Goal: Transaction & Acquisition: Purchase product/service

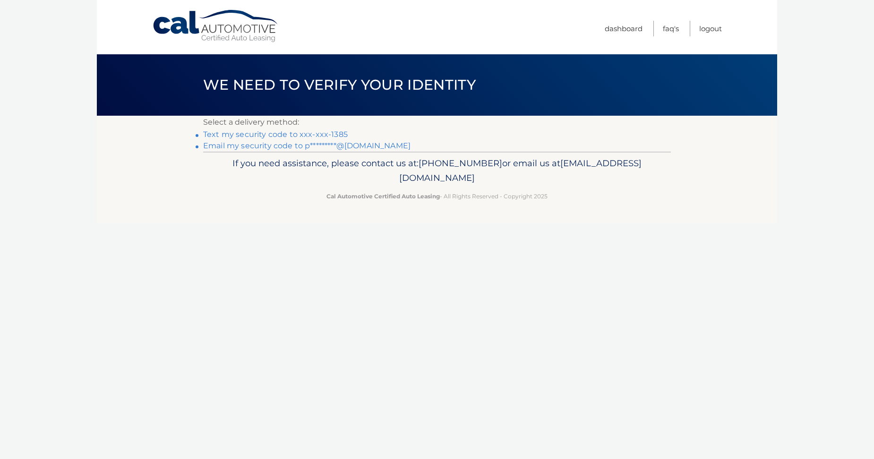
click at [285, 134] on link "Text my security code to xxx-xxx-1385" at bounding box center [275, 134] width 145 height 9
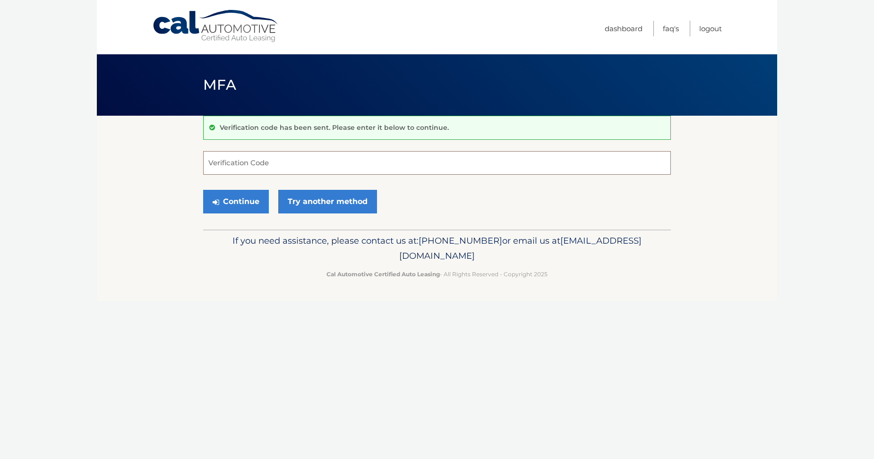
click at [243, 171] on input "Verification Code" at bounding box center [437, 163] width 468 height 24
type input "192196"
click at [247, 198] on button "Continue" at bounding box center [236, 202] width 66 height 24
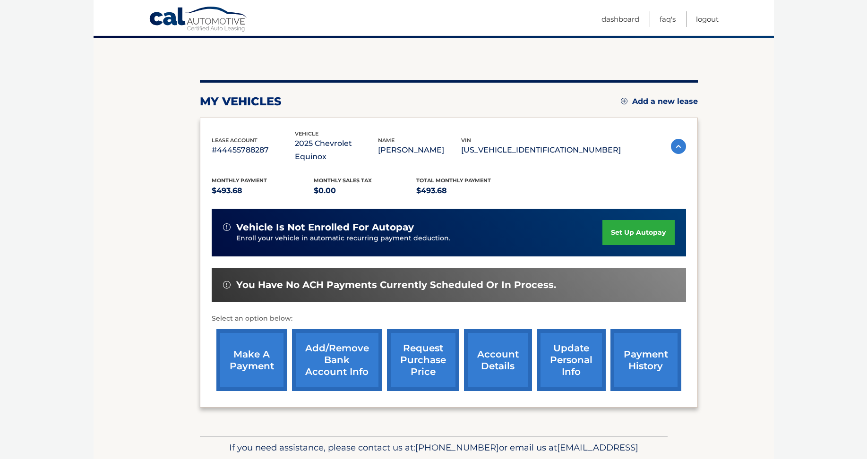
scroll to position [95, 0]
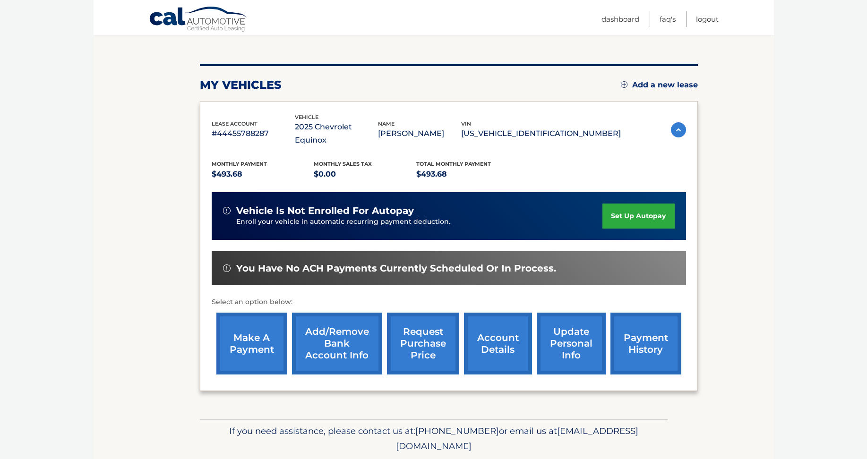
click at [258, 325] on link "make a payment" at bounding box center [251, 344] width 71 height 62
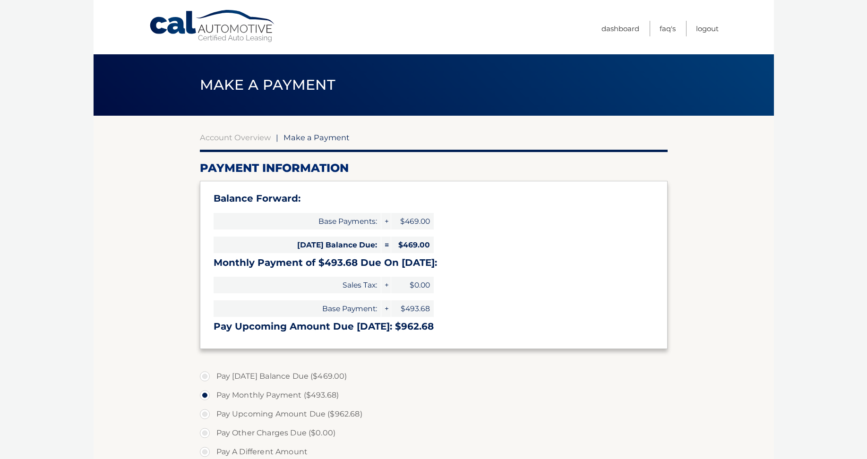
select select "OTc4MGVkYmMtZjMzZS00ZDBmLWFlYWEtMWQ5OWI5NTEzYjA0"
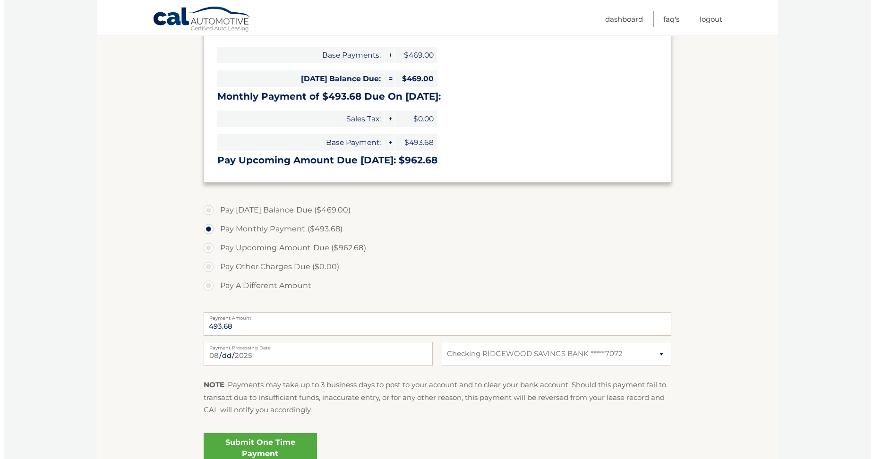
scroll to position [189, 0]
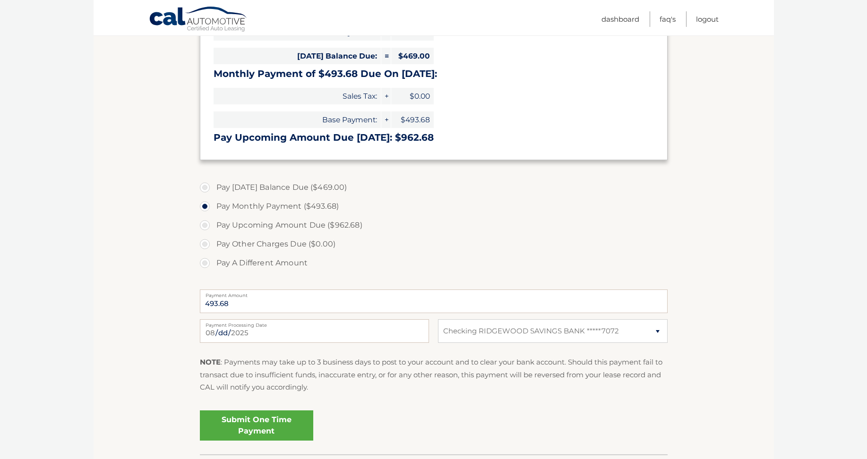
click at [275, 424] on link "Submit One Time Payment" at bounding box center [256, 426] width 113 height 30
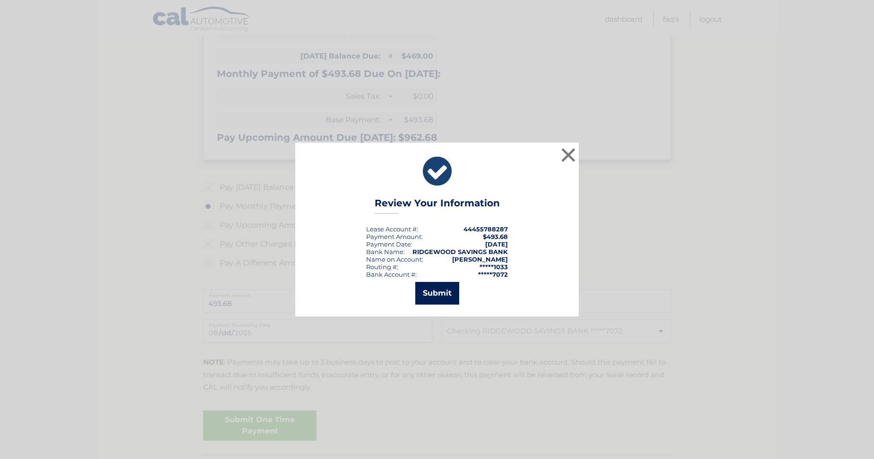
click at [439, 296] on button "Submit" at bounding box center [437, 293] width 44 height 23
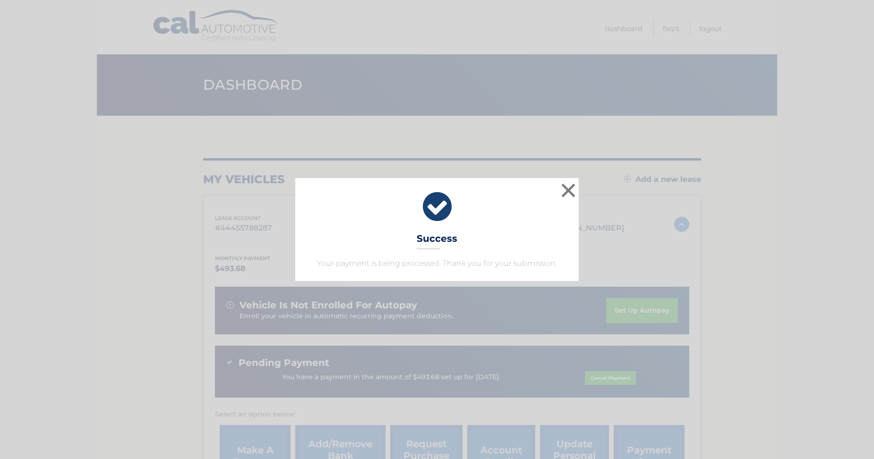
click at [437, 215] on icon at bounding box center [437, 207] width 260 height 34
click at [568, 189] on button "×" at bounding box center [568, 190] width 19 height 19
